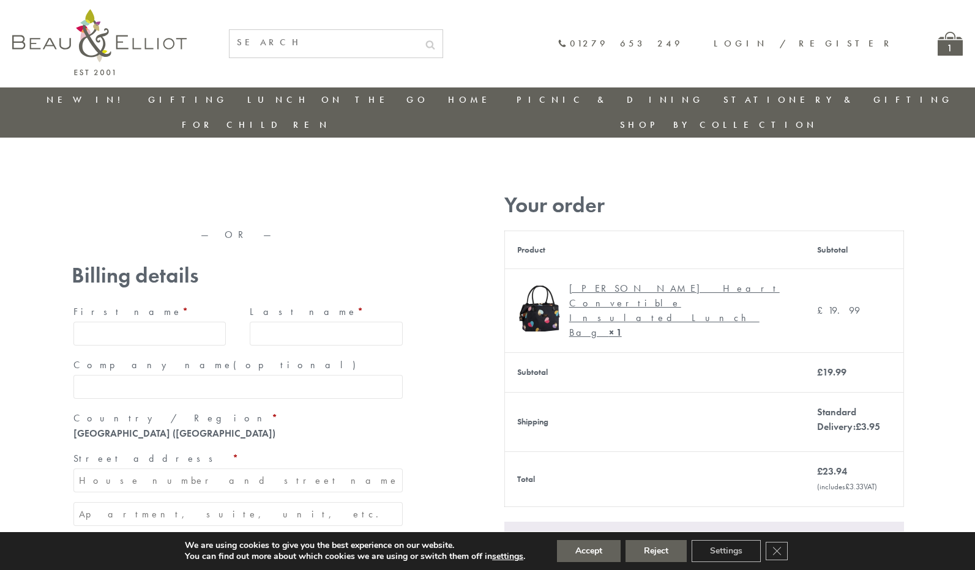
type input "maria33@yahoo.com"
type input "Maria"
type input "Williams"
type input "23, Scottsdale, Happytown"
type input "London"
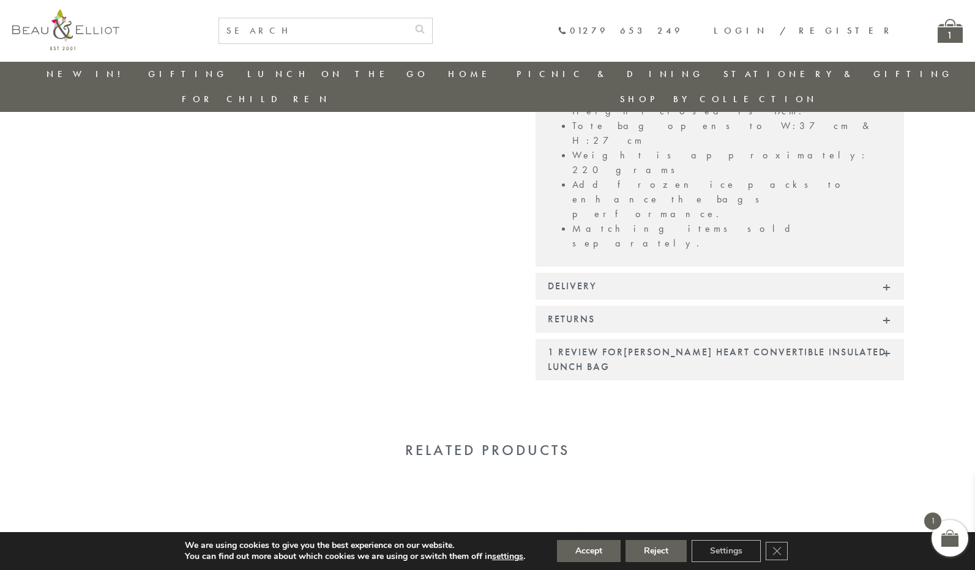
scroll to position [1034, 0]
